Goal: Task Accomplishment & Management: Use online tool/utility

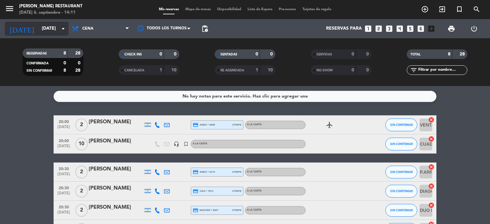
click at [41, 29] on input "[DATE]" at bounding box center [69, 28] width 61 height 11
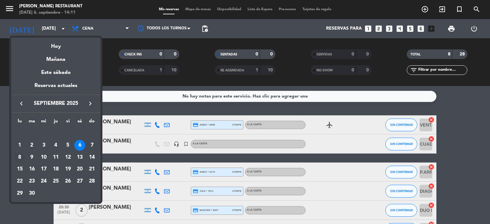
click at [19, 158] on div "8" at bounding box center [19, 157] width 11 height 11
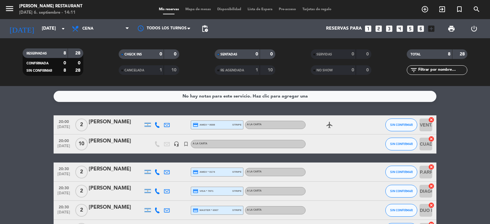
type input "[DATE]"
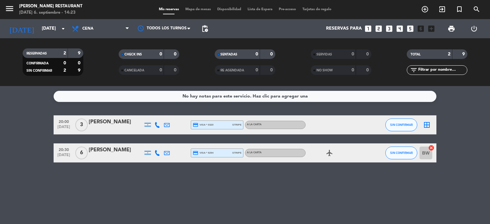
click at [426, 124] on icon "border_all" at bounding box center [427, 125] width 8 height 8
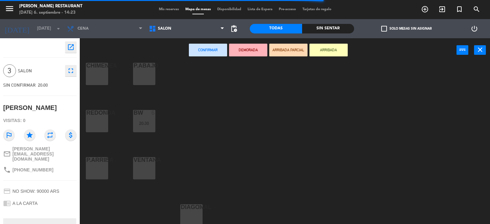
scroll to position [96, 0]
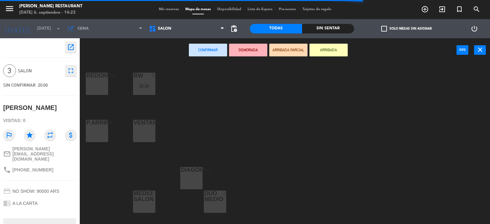
click at [193, 181] on div "DIAGONAl 3" at bounding box center [191, 178] width 22 height 22
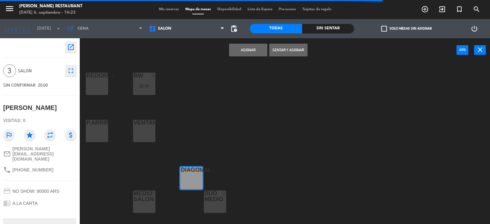
click at [249, 51] on button "Asignar" at bounding box center [248, 50] width 38 height 13
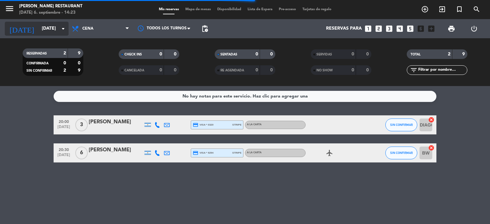
click at [39, 26] on input "[DATE]" at bounding box center [69, 28] width 61 height 11
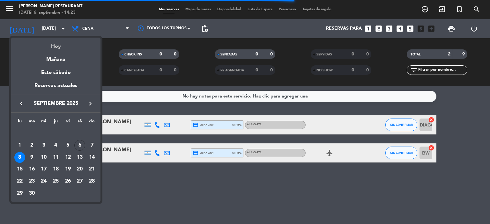
click at [55, 44] on div "Hoy" at bounding box center [55, 44] width 89 height 13
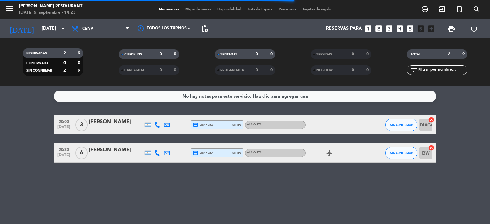
type input "[DATE]"
